Goal: Information Seeking & Learning: Learn about a topic

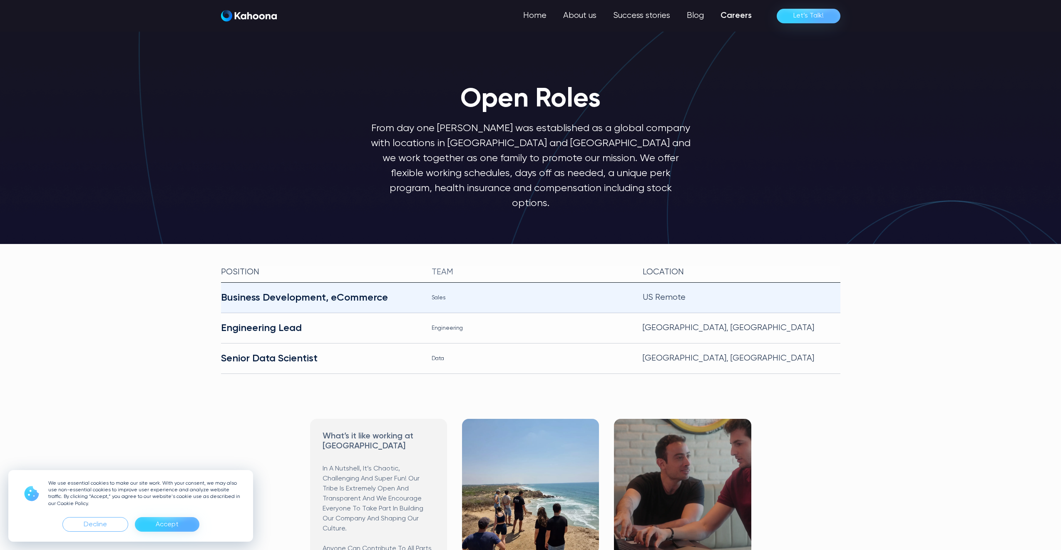
click at [300, 291] on div "Business Development, eCommerce" at bounding box center [320, 297] width 198 height 13
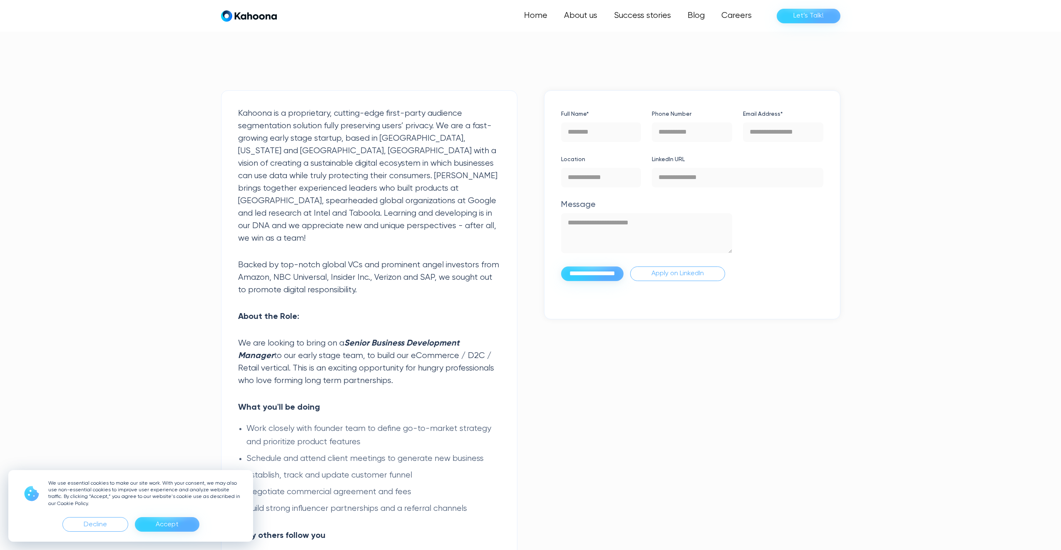
scroll to position [210, 0]
click at [238, 191] on p "Kahoona is a proprietary, cutting-edge first-party audience segmentation soluti…" at bounding box center [369, 175] width 262 height 137
click at [243, 206] on p "Kahoona is a proprietary, cutting-edge first-party audience segmentation soluti…" at bounding box center [369, 175] width 262 height 137
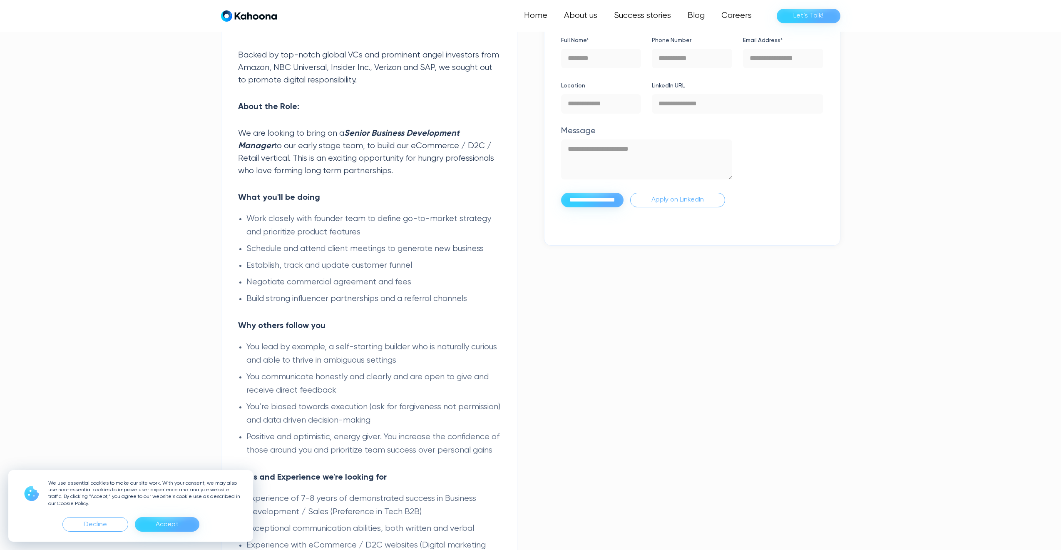
scroll to position [419, 0]
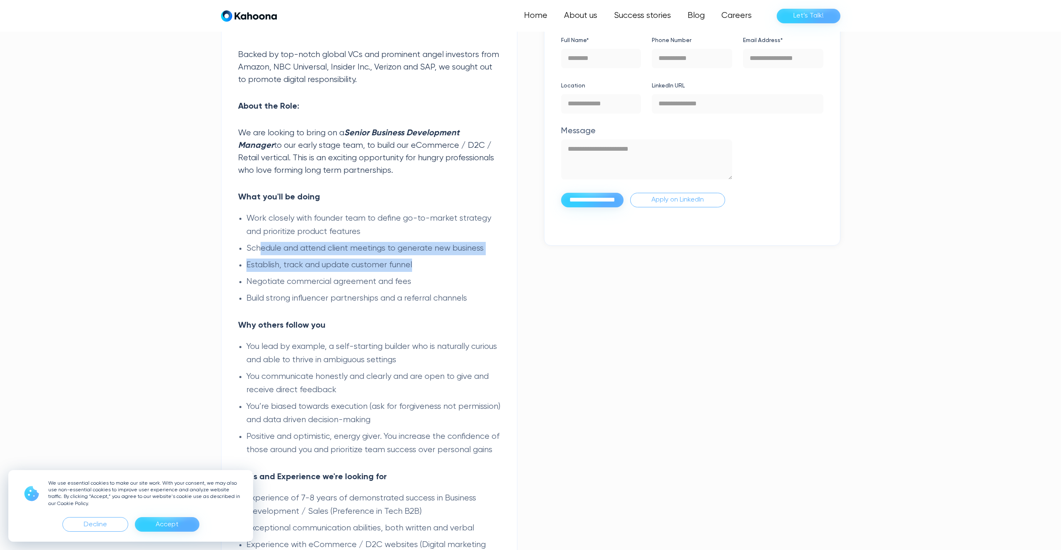
drag, startPoint x: 259, startPoint y: 242, endPoint x: 442, endPoint y: 243, distance: 182.7
click at [442, 243] on ul "Work closely with founder team to define go-to-market strategy and prioritize p…" at bounding box center [369, 258] width 262 height 93
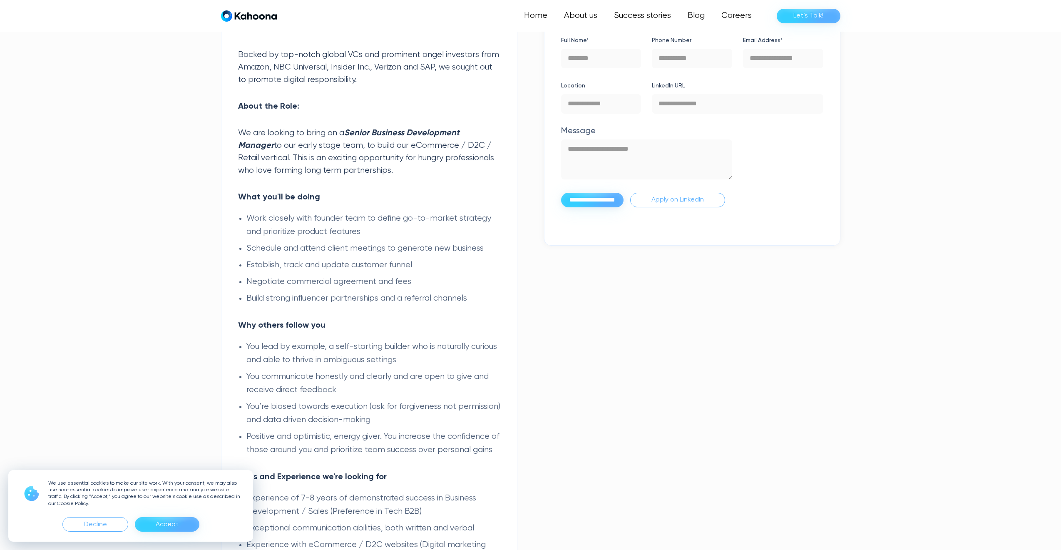
click at [473, 275] on li "Negotiate commercial agreement and fees" at bounding box center [373, 281] width 254 height 13
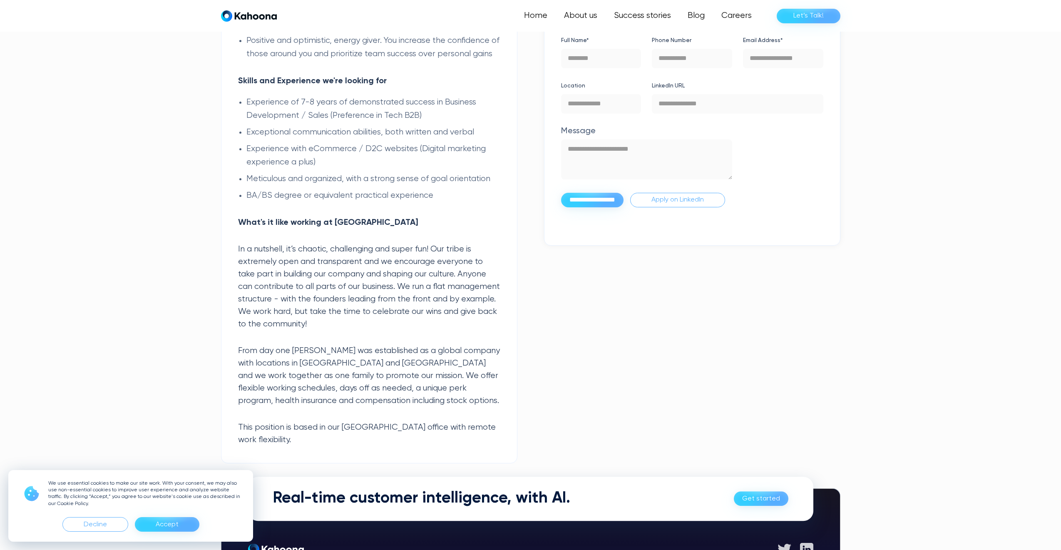
scroll to position [815, 0]
